Goal: Transaction & Acquisition: Download file/media

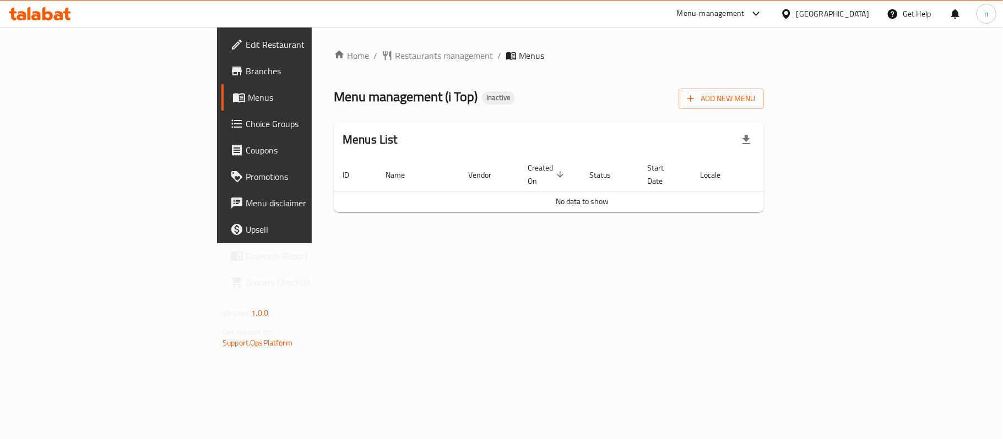
click at [31, 17] on icon at bounding box center [35, 15] width 9 height 9
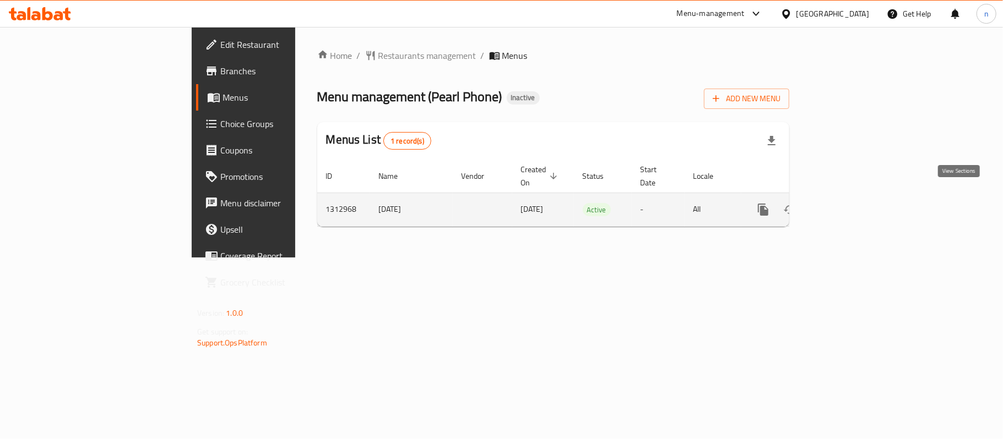
click at [849, 204] on icon "enhanced table" at bounding box center [842, 209] width 13 height 13
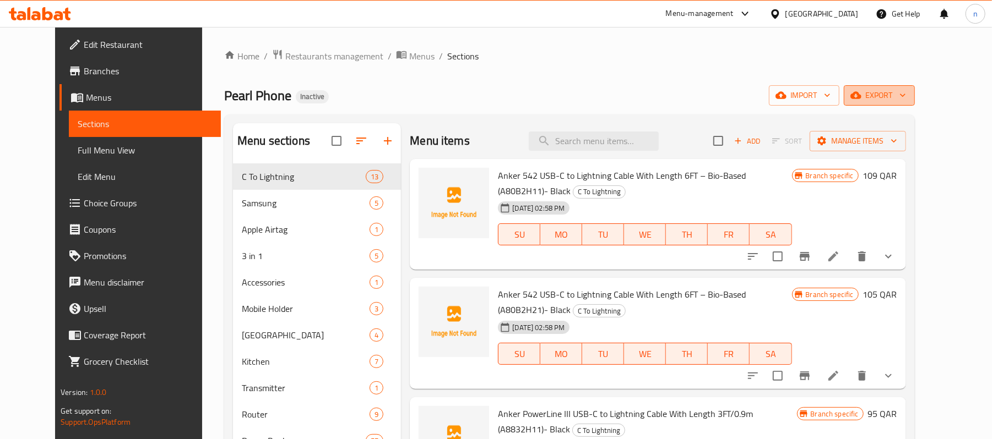
click at [906, 93] on span "export" at bounding box center [878, 96] width 53 height 14
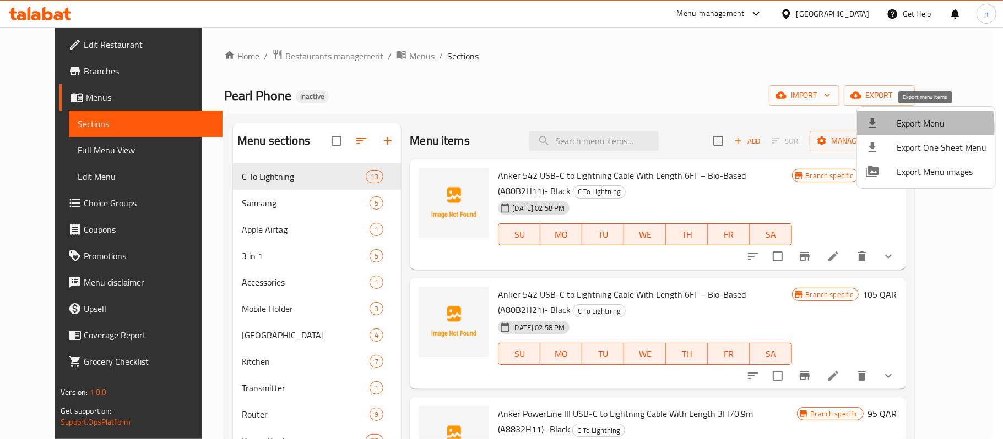
click at [884, 128] on div at bounding box center [880, 123] width 31 height 13
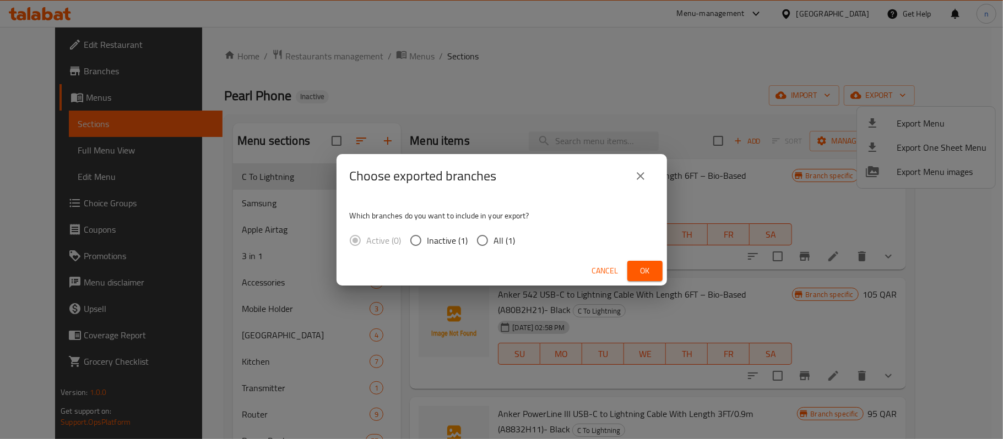
drag, startPoint x: 494, startPoint y: 238, endPoint x: 549, endPoint y: 247, distance: 55.2
click at [498, 239] on span "All (1)" at bounding box center [504, 240] width 21 height 13
click at [491, 238] on input "All (1)" at bounding box center [482, 240] width 23 height 23
radio input "true"
click at [651, 261] on button "Ok" at bounding box center [644, 271] width 35 height 20
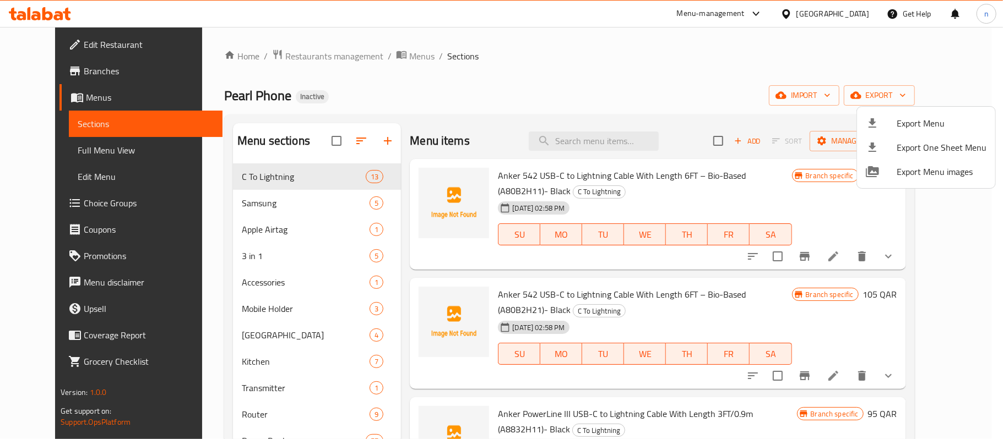
click at [659, 49] on div at bounding box center [501, 219] width 1003 height 439
